Goal: Task Accomplishment & Management: Use online tool/utility

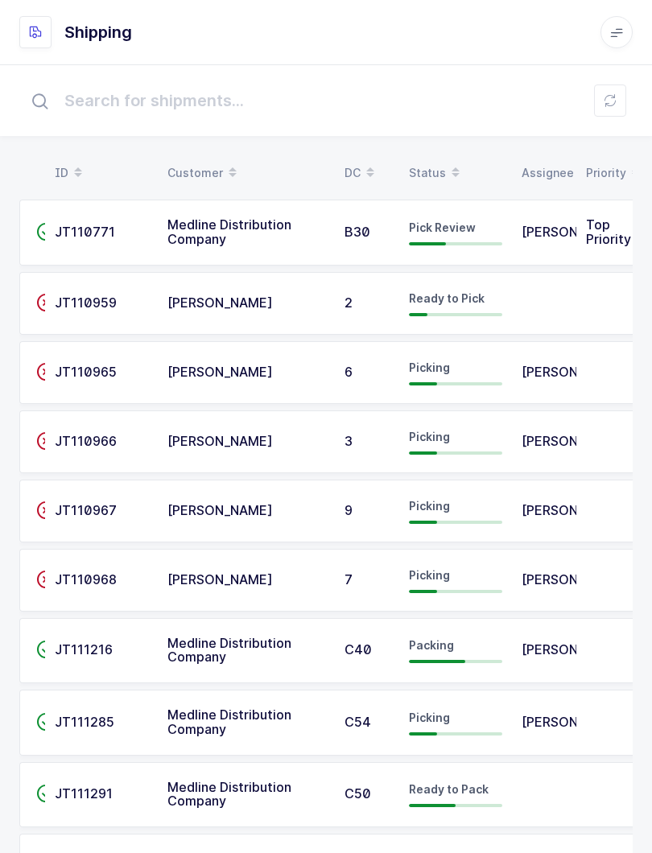
click at [368, 227] on span "B30" at bounding box center [358, 232] width 26 height 16
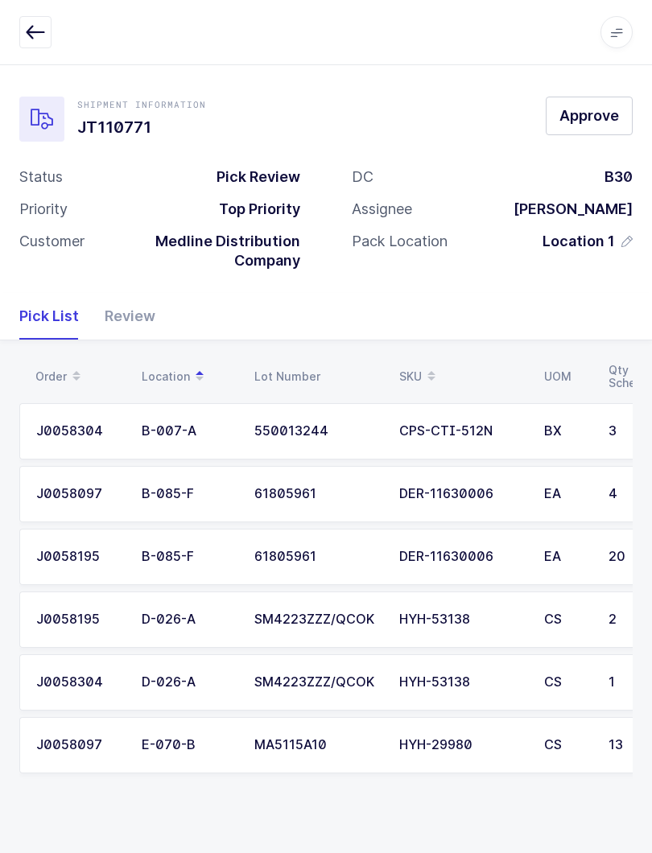
click at [127, 309] on div "Review" at bounding box center [124, 316] width 64 height 47
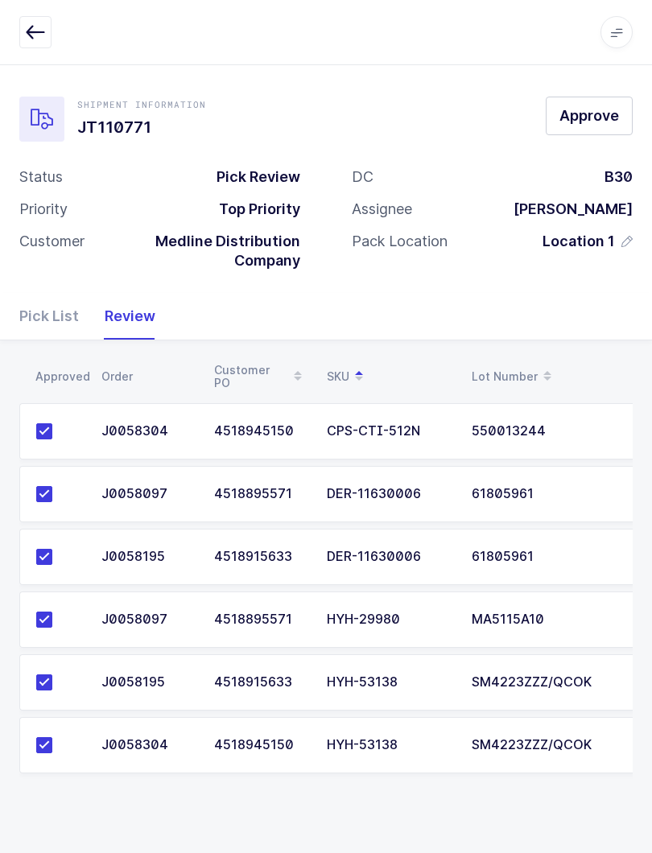
click at [58, 315] on div "Pick List" at bounding box center [55, 316] width 72 height 47
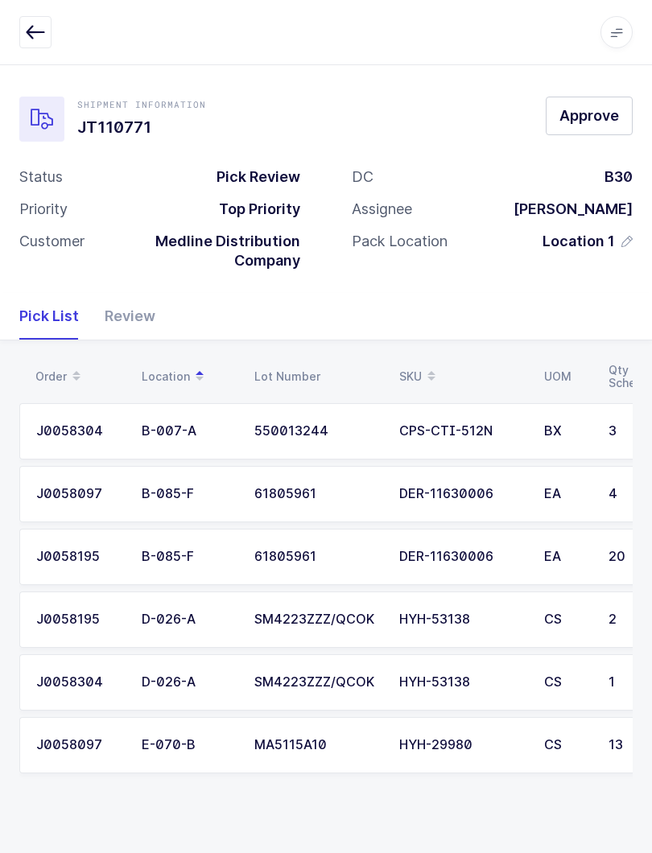
click at [537, 748] on td "CS" at bounding box center [567, 745] width 64 height 56
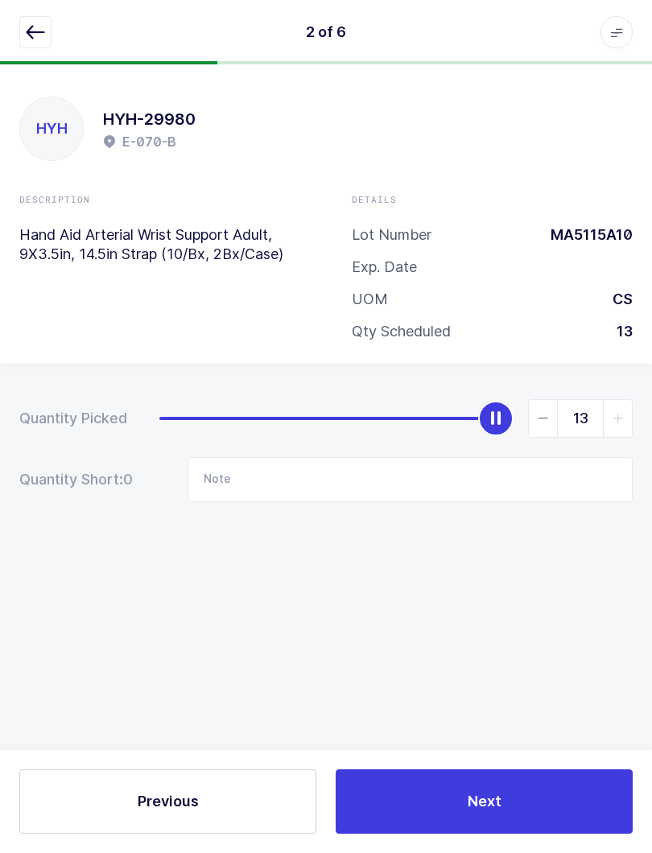
click at [546, 413] on icon "slider between 0 and 13" at bounding box center [543, 418] width 11 height 11
type input "12"
click at [252, 480] on input "Note" at bounding box center [410, 479] width 445 height 45
type input "La"
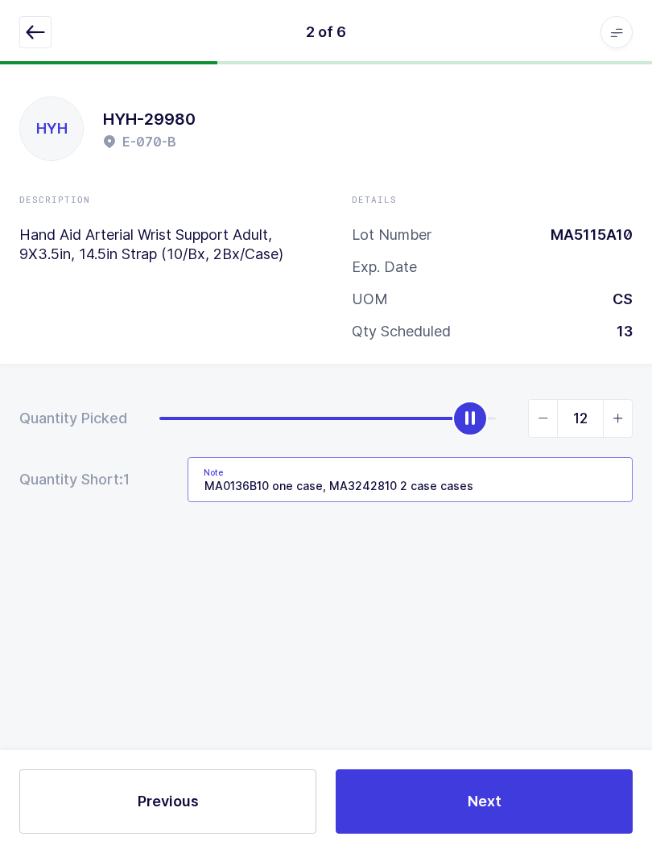
click at [386, 479] on input "MA0136B10 one case, MA3242810 2 case cases" at bounding box center [410, 479] width 445 height 45
type input "MA0136B10 one case, MA324A810 2 case cases"
click at [40, 29] on icon "button" at bounding box center [35, 32] width 19 height 19
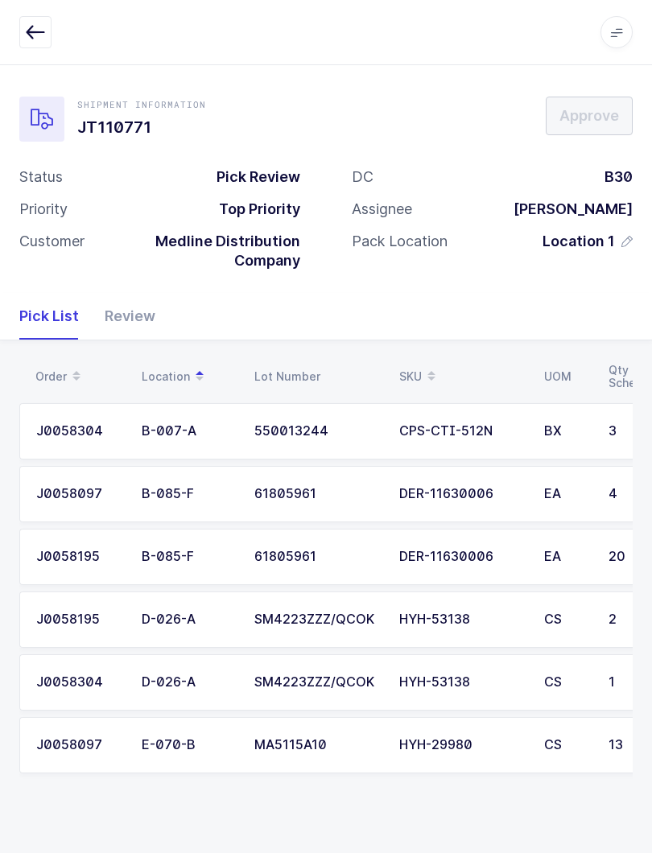
scroll to position [16, 0]
click at [124, 293] on div "Review" at bounding box center [124, 316] width 64 height 47
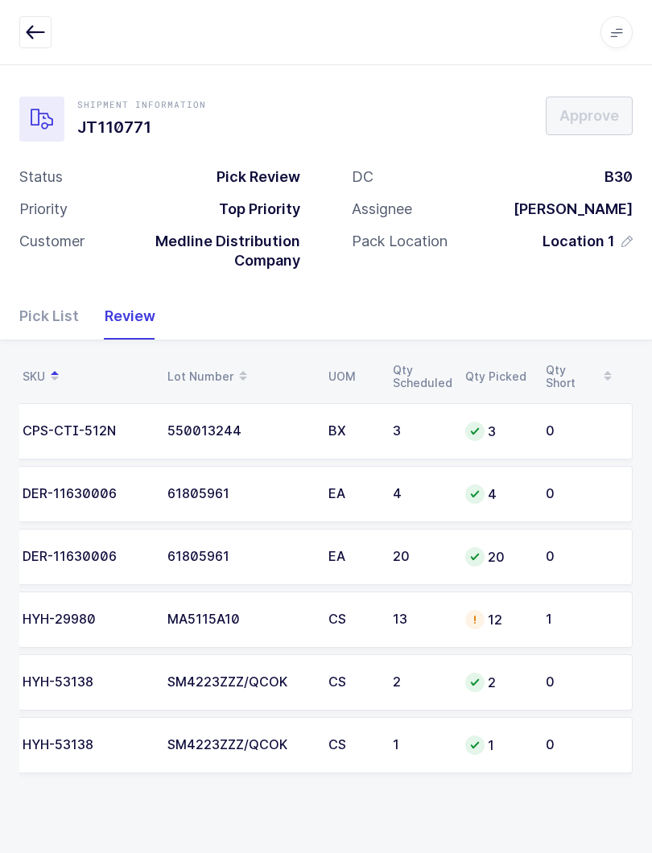
scroll to position [0, 304]
